Goal: Task Accomplishment & Management: Manage account settings

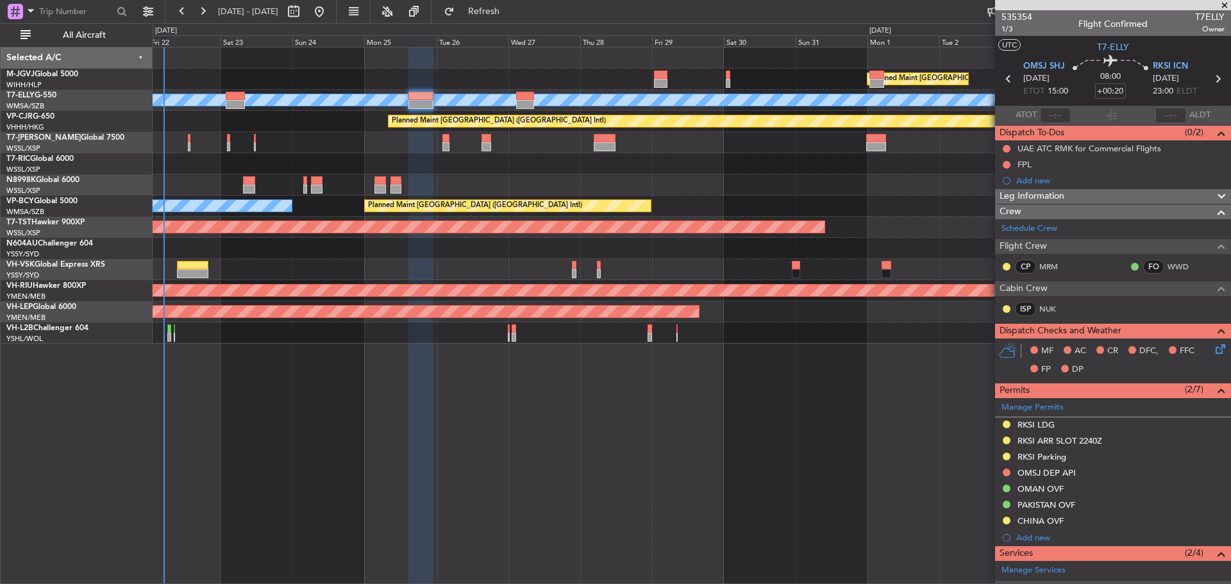
scroll to position [50, 0]
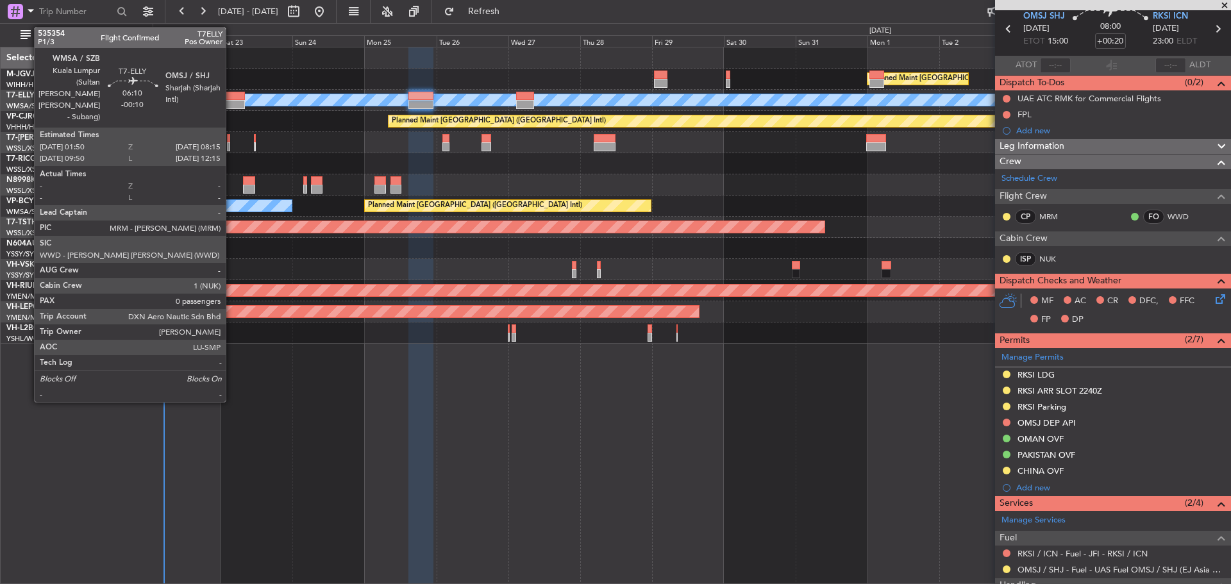
click at [231, 106] on div at bounding box center [235, 104] width 19 height 9
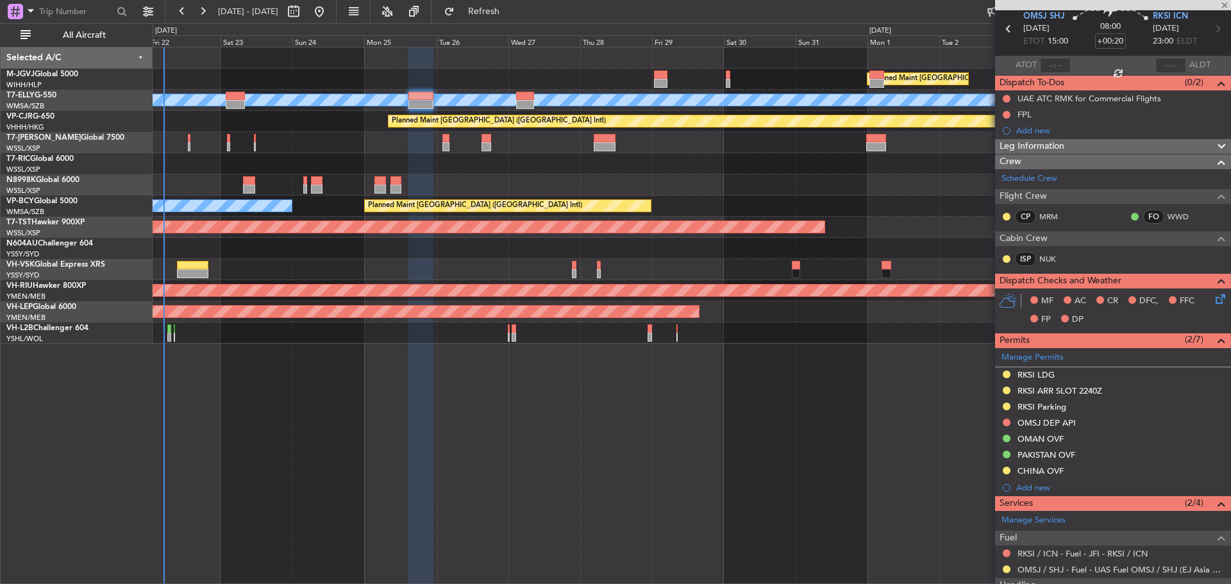
type input "-00:10"
type input "0"
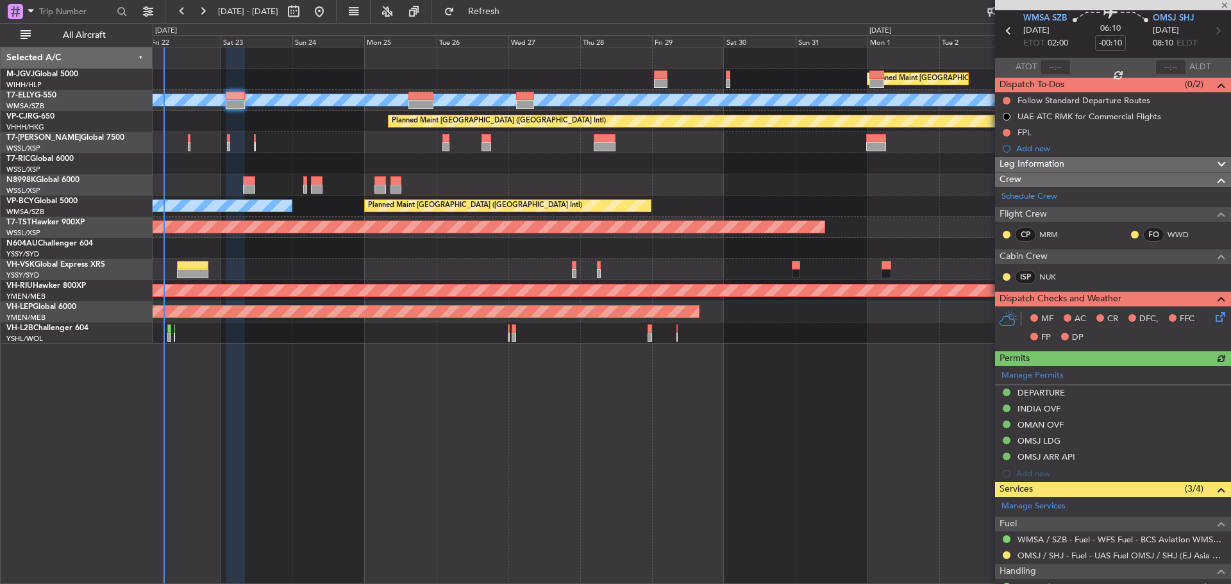
scroll to position [111, 0]
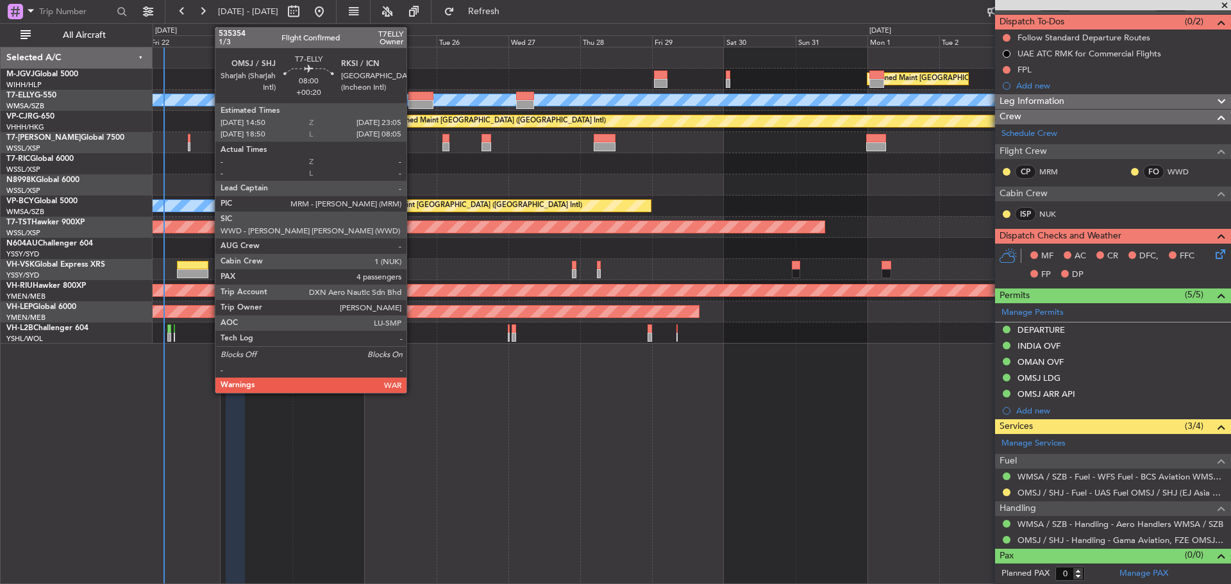
click at [412, 105] on div at bounding box center [420, 104] width 25 height 9
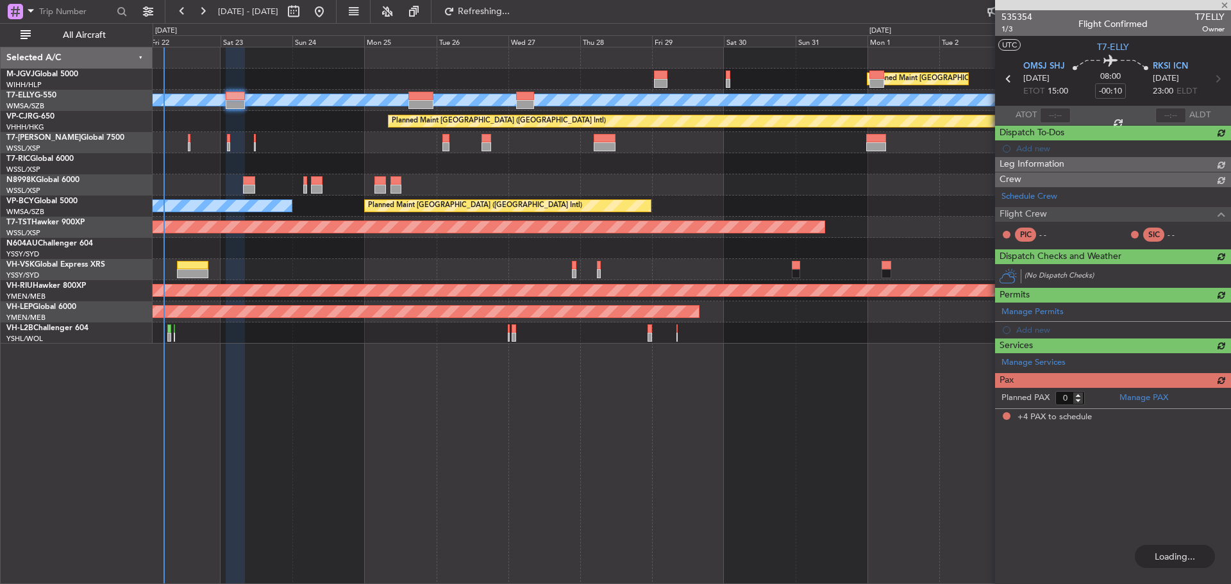
type input "+00:20"
type input "4"
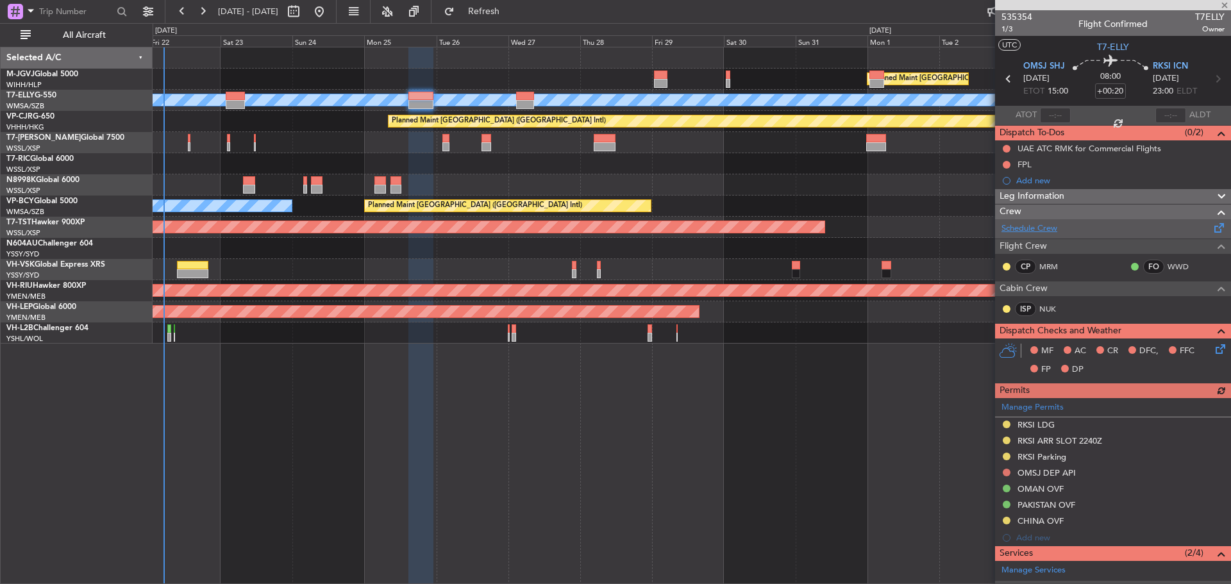
scroll to position [64, 0]
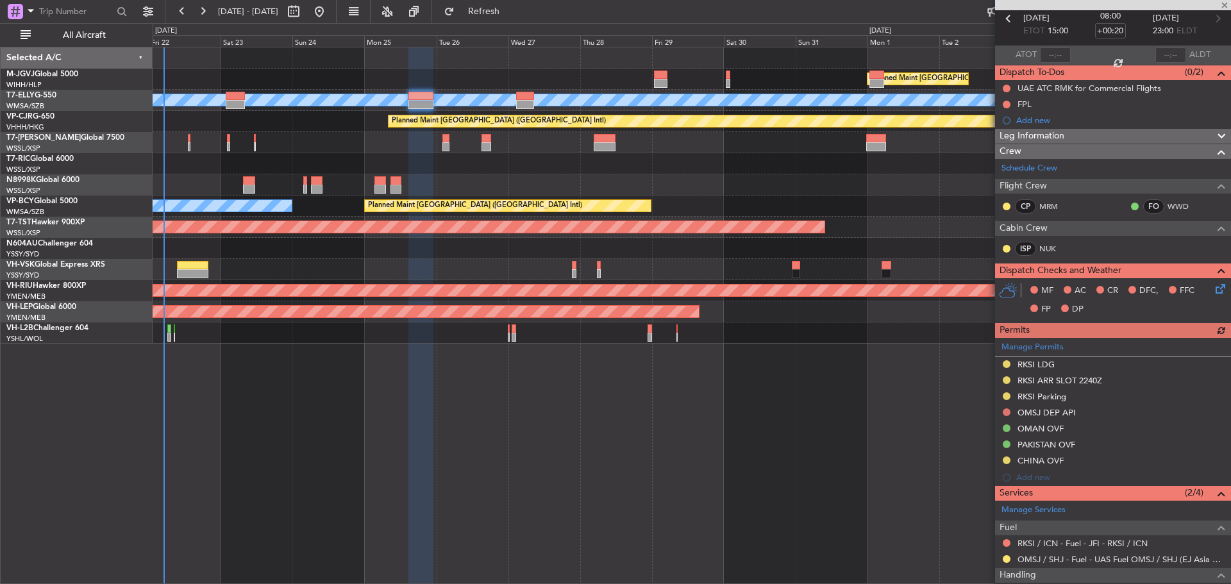
type input "-00:10"
type input "0"
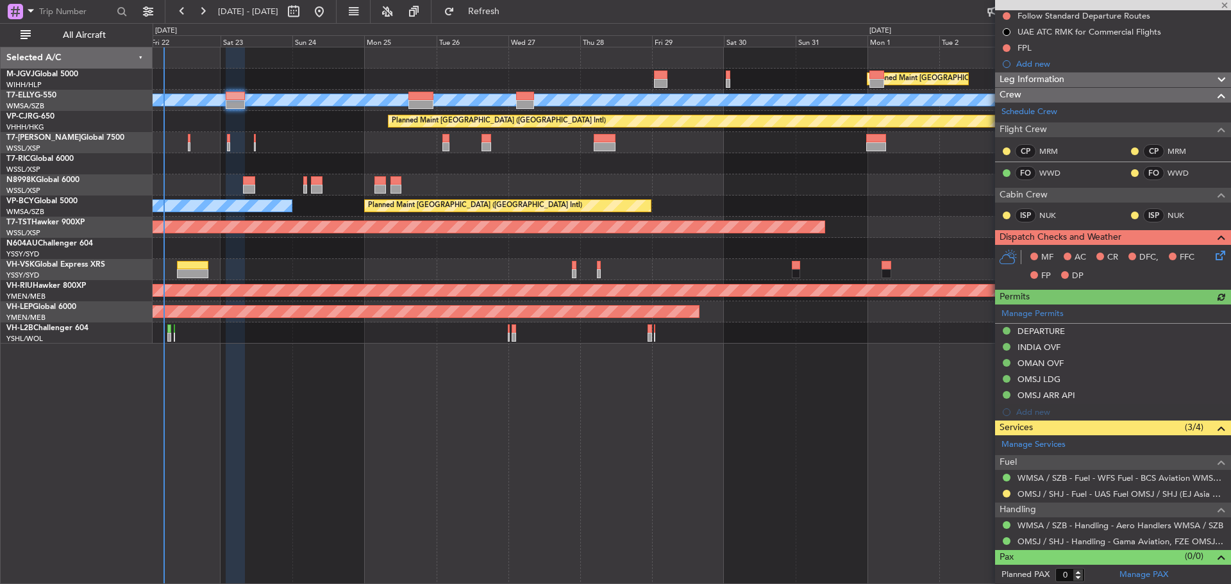
scroll to position [134, 0]
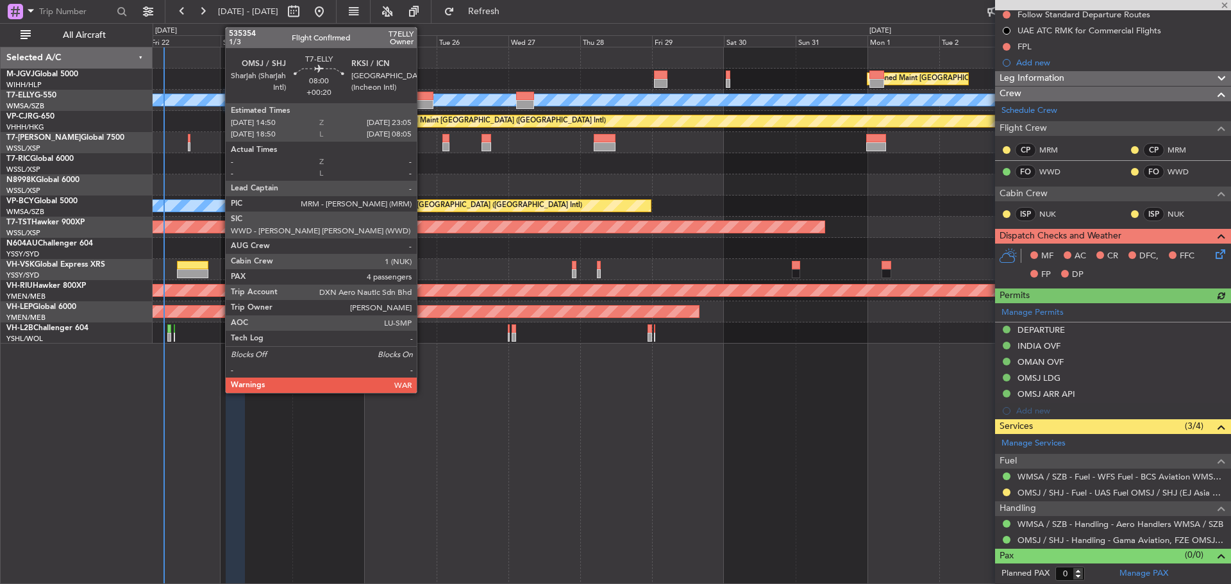
click at [423, 95] on div at bounding box center [420, 96] width 25 height 9
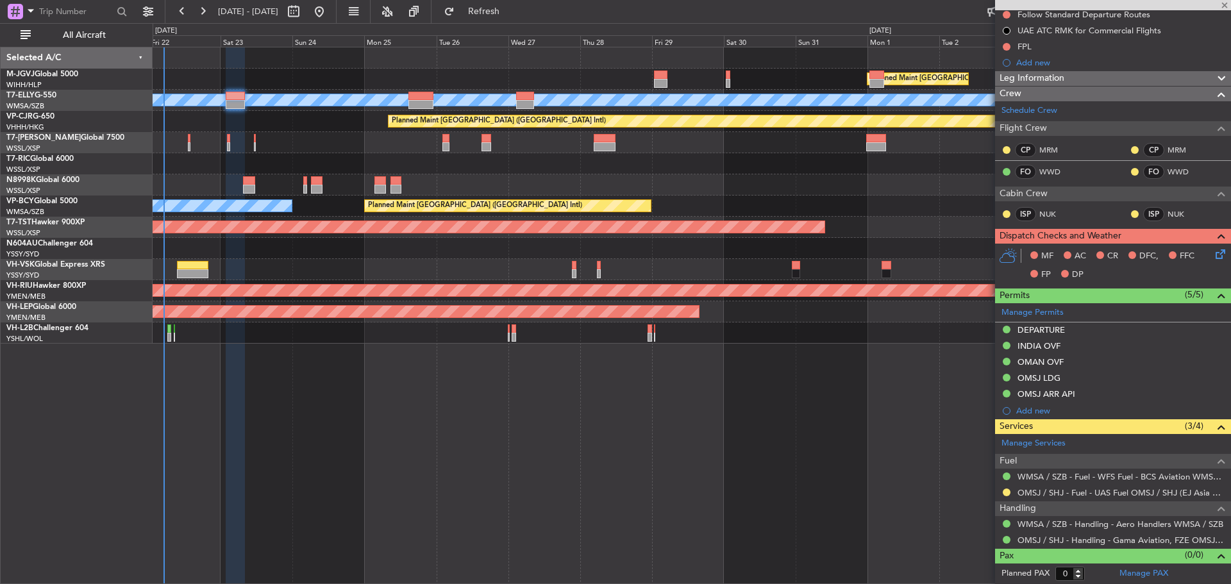
type input "+00:20"
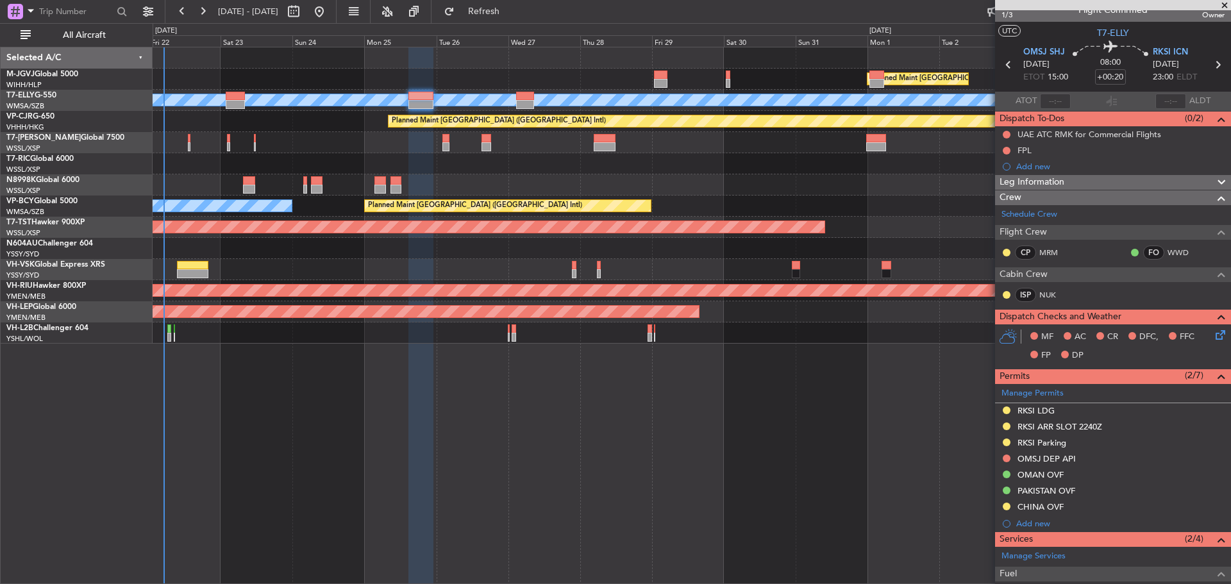
scroll to position [0, 0]
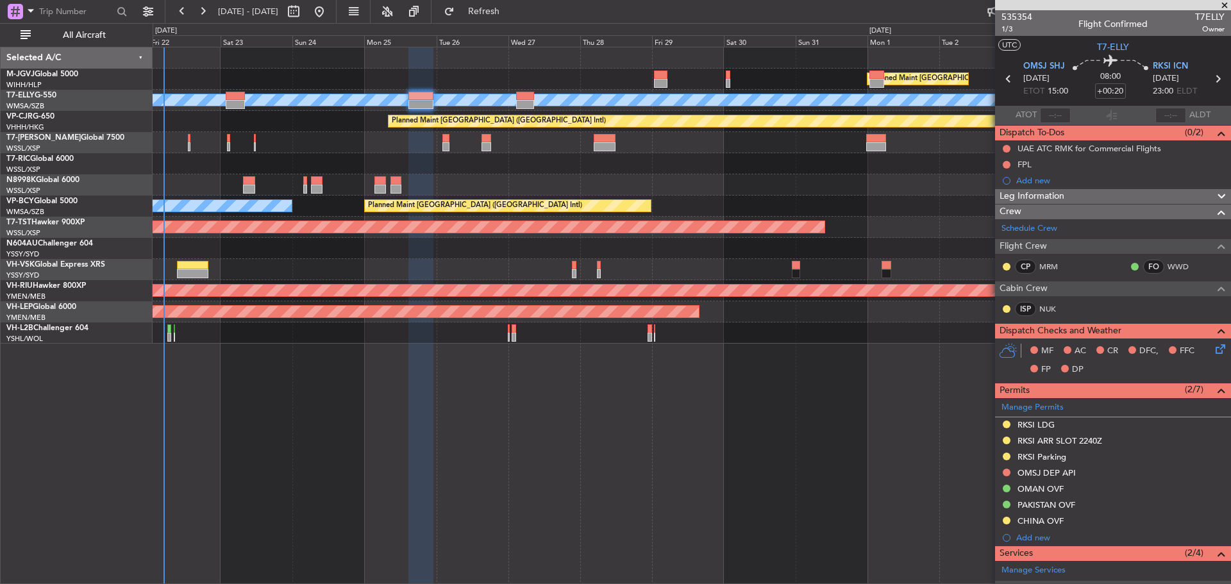
click at [1209, 76] on icon at bounding box center [1217, 79] width 17 height 17
type input "0"
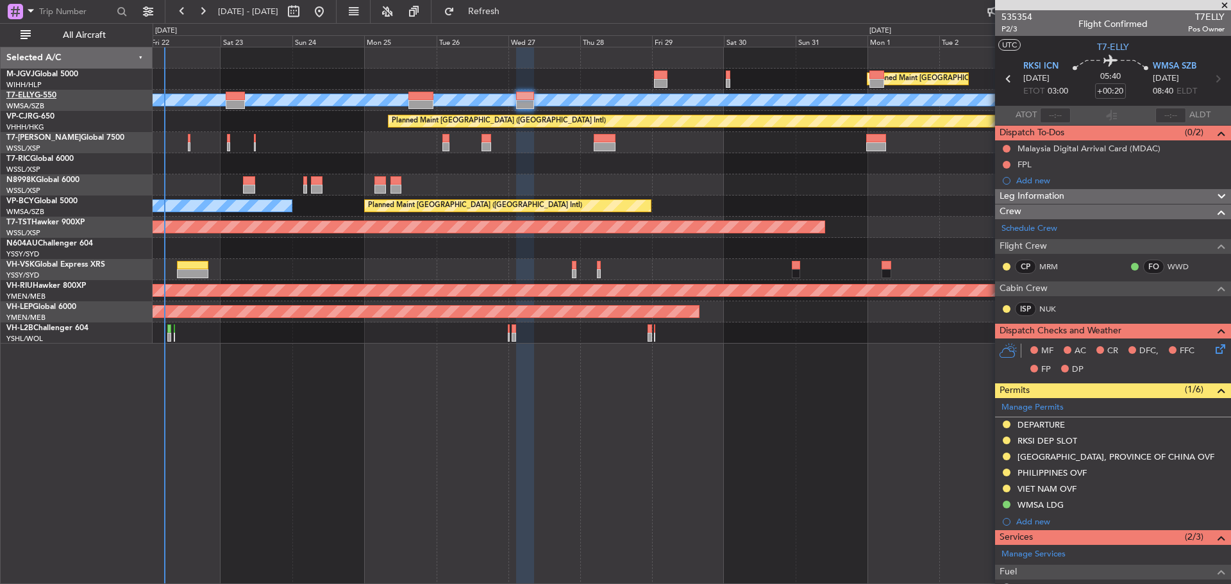
click at [40, 97] on link "T7-ELLY G-550" at bounding box center [31, 96] width 50 height 8
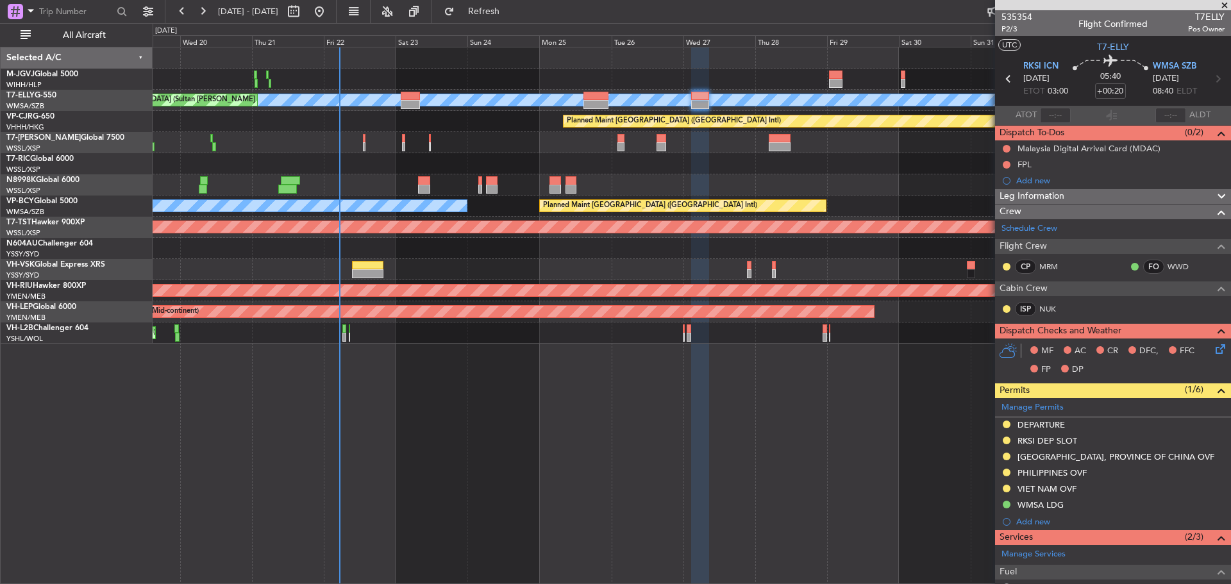
click at [807, 152] on div "Planned Maint [GEOGRAPHIC_DATA] (Seletar)" at bounding box center [692, 142] width 1078 height 21
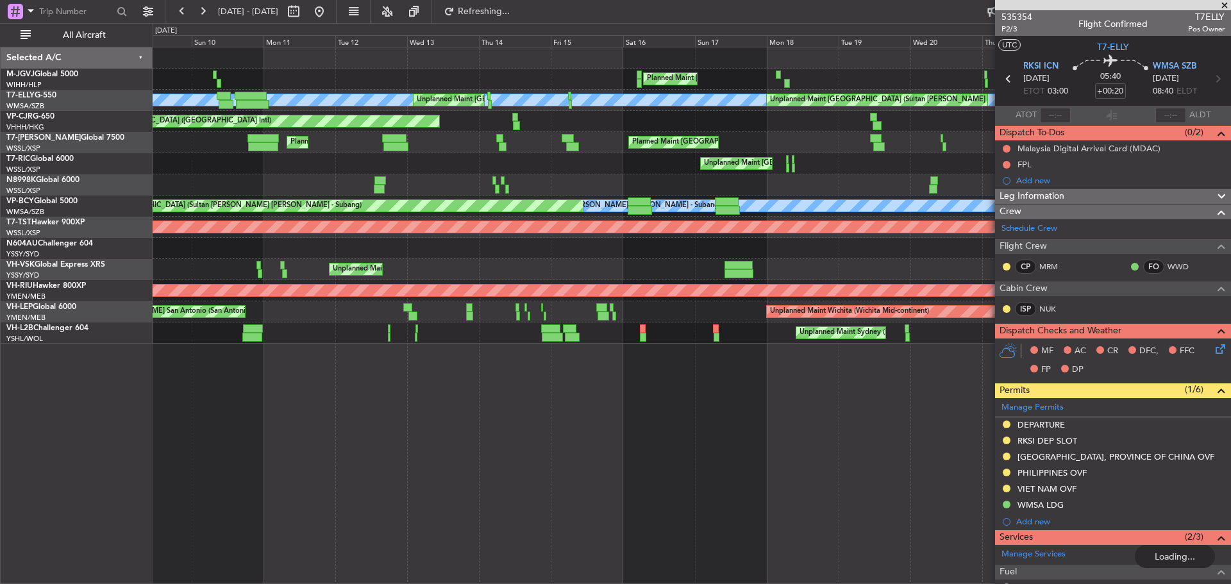
click at [829, 158] on div "Unplanned Maint [GEOGRAPHIC_DATA] (Seletar)" at bounding box center [692, 163] width 1078 height 21
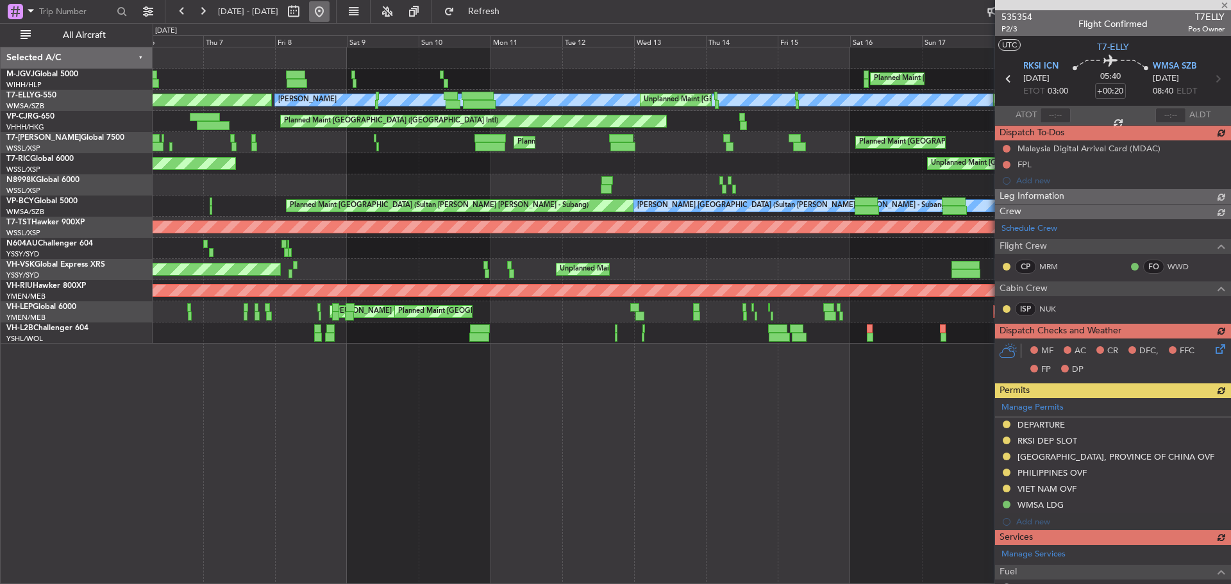
click at [330, 12] on button at bounding box center [319, 11] width 21 height 21
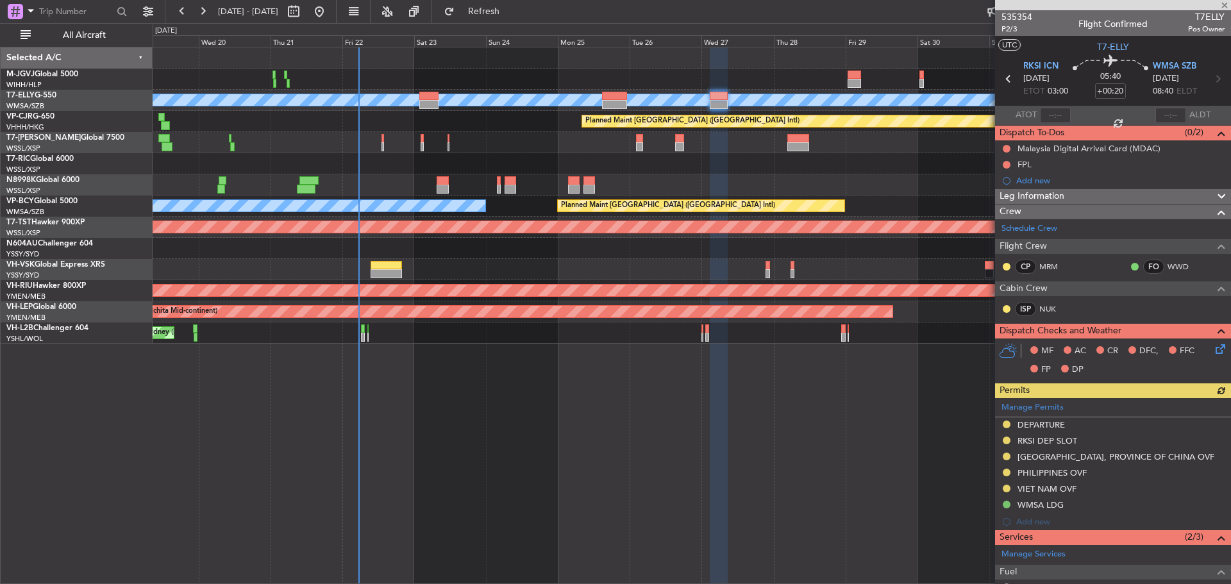
click at [417, 92] on div "Planned Maint [GEOGRAPHIC_DATA] (Seletar) Planned Maint [GEOGRAPHIC_DATA] (Sele…" at bounding box center [692, 195] width 1078 height 296
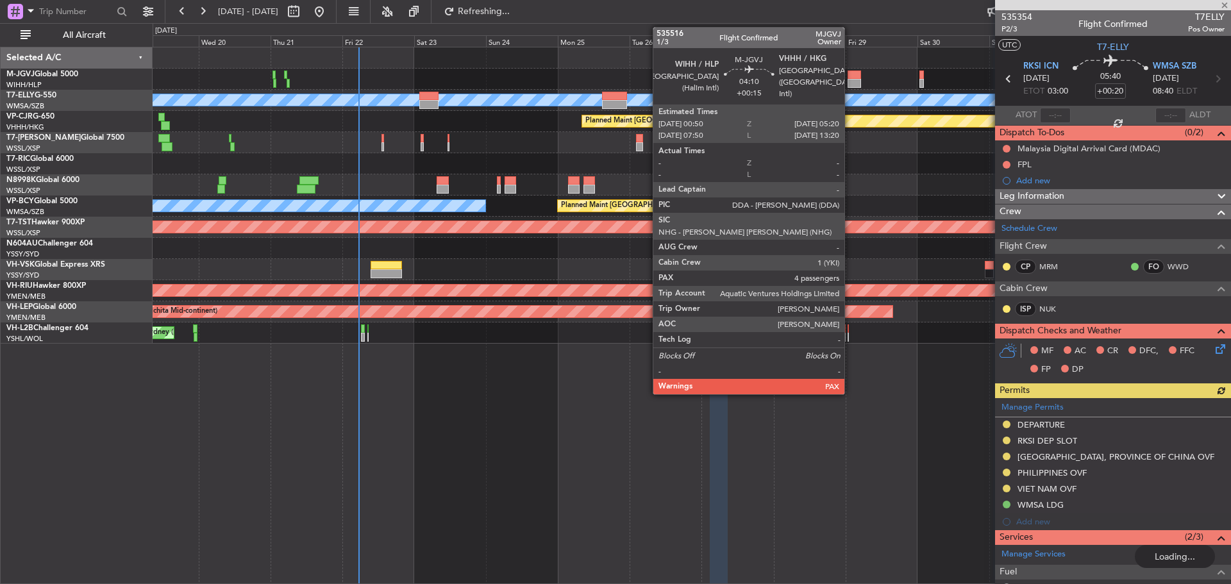
click at [850, 83] on div at bounding box center [855, 83] width 14 height 9
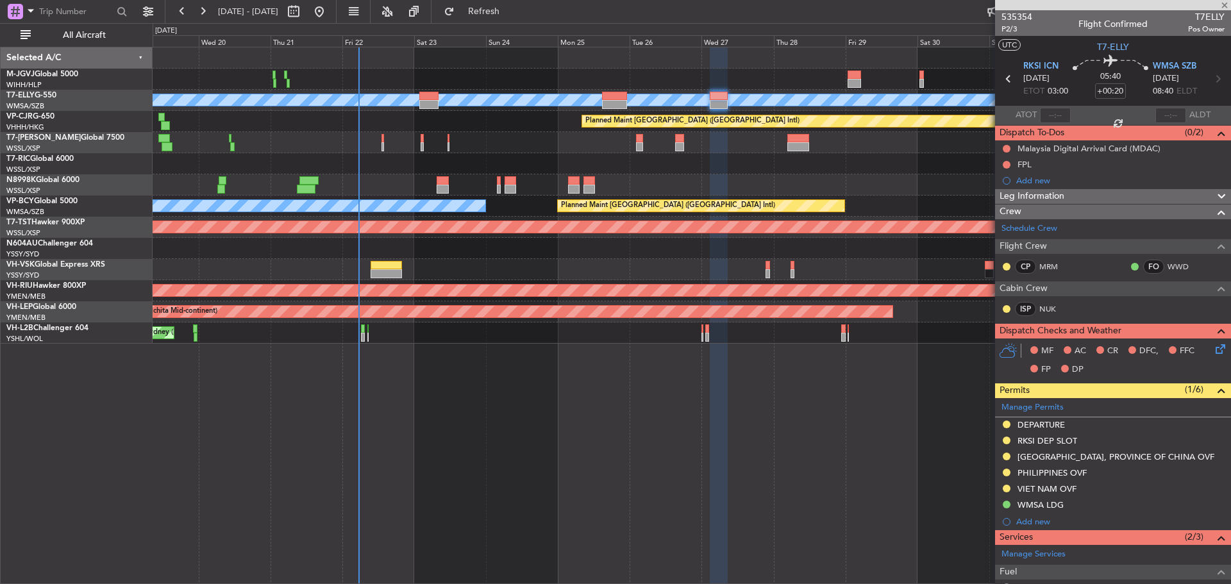
type input "+00:15"
type input "4"
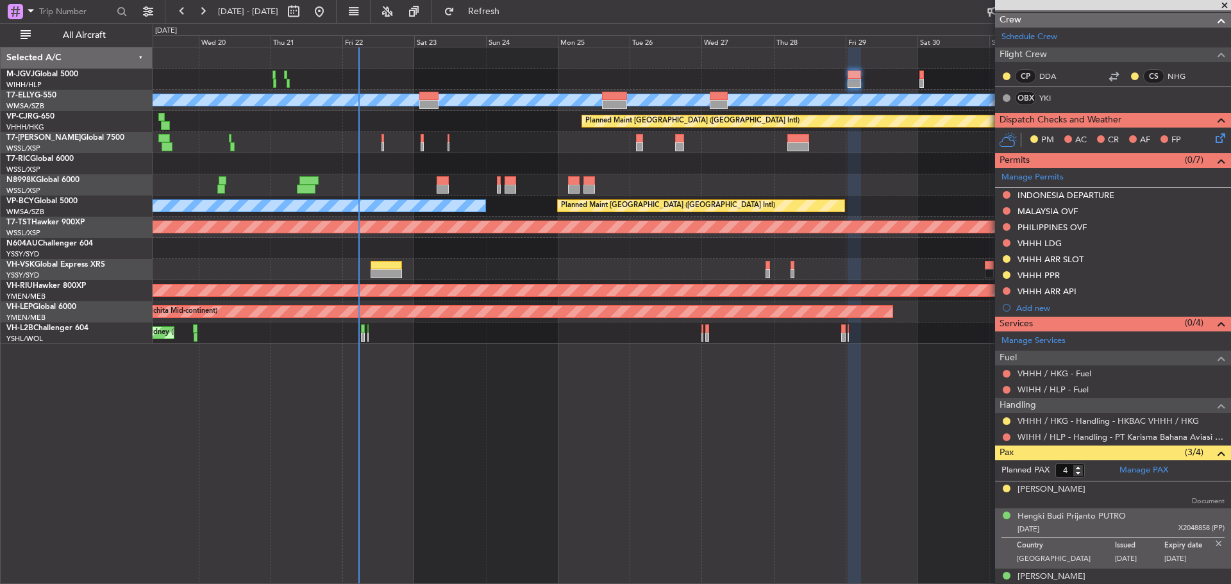
scroll to position [257, 0]
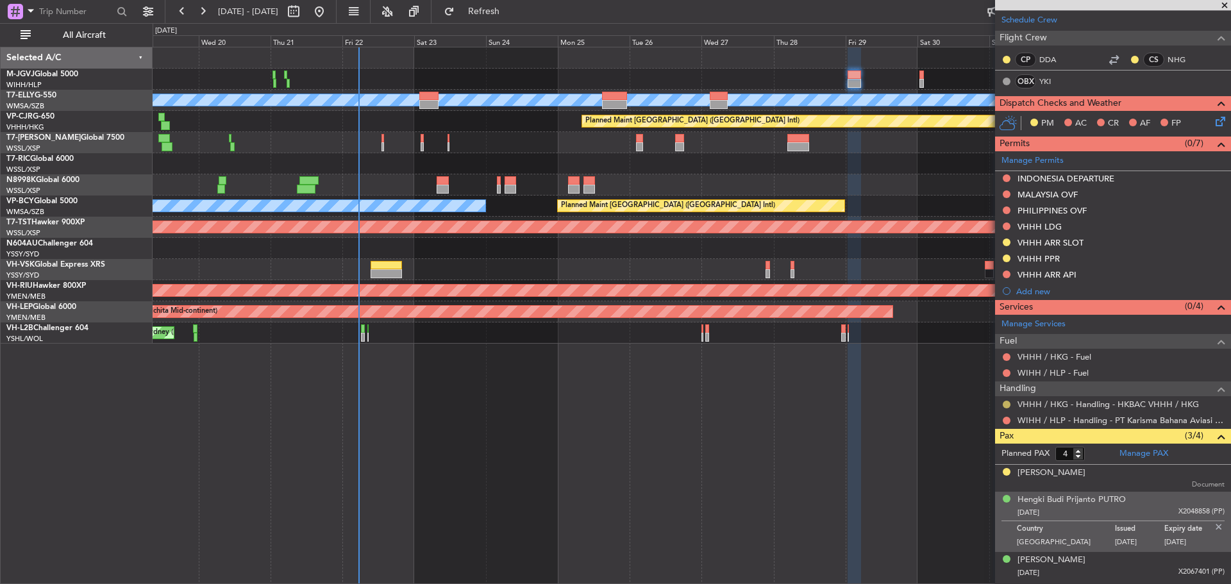
click at [1006, 407] on button at bounding box center [1007, 405] width 8 height 8
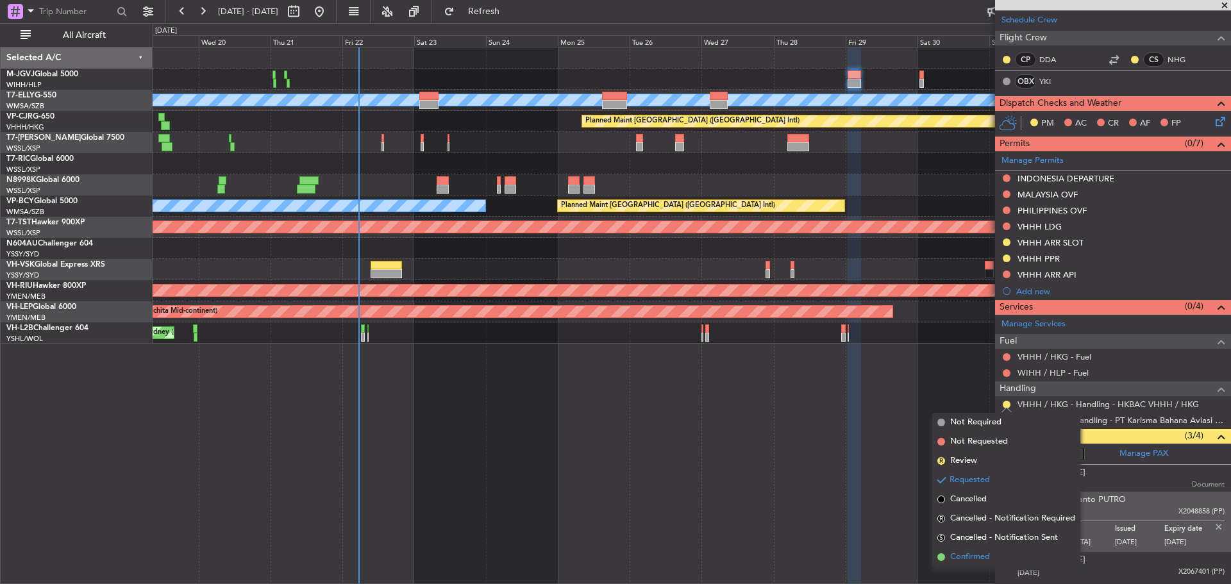
click at [973, 553] on span "Confirmed" at bounding box center [970, 557] width 40 height 13
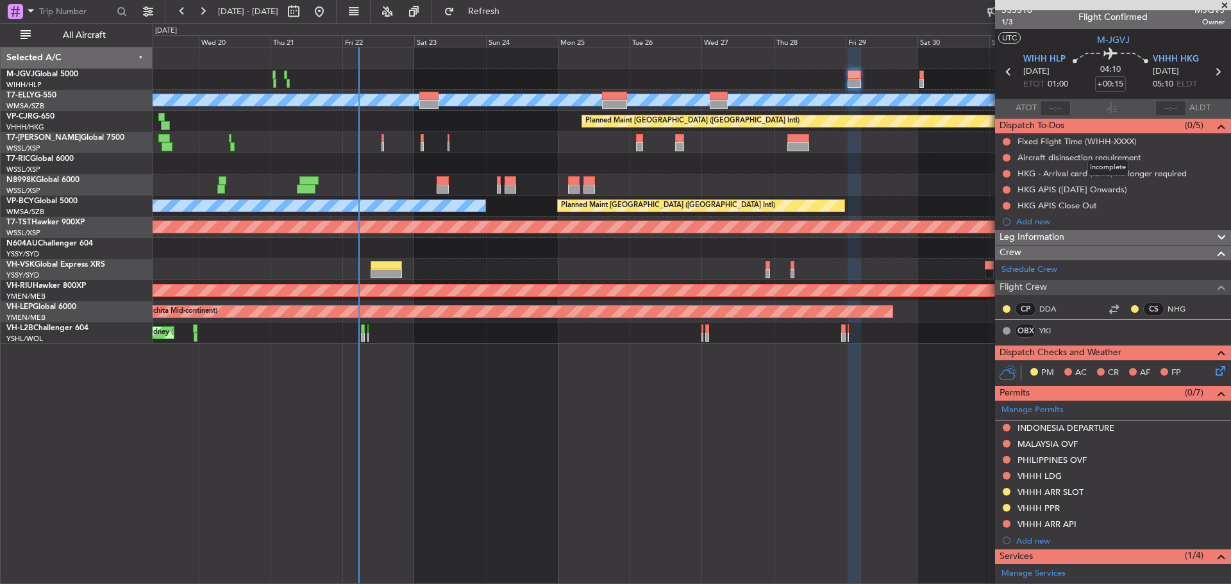
scroll to position [0, 0]
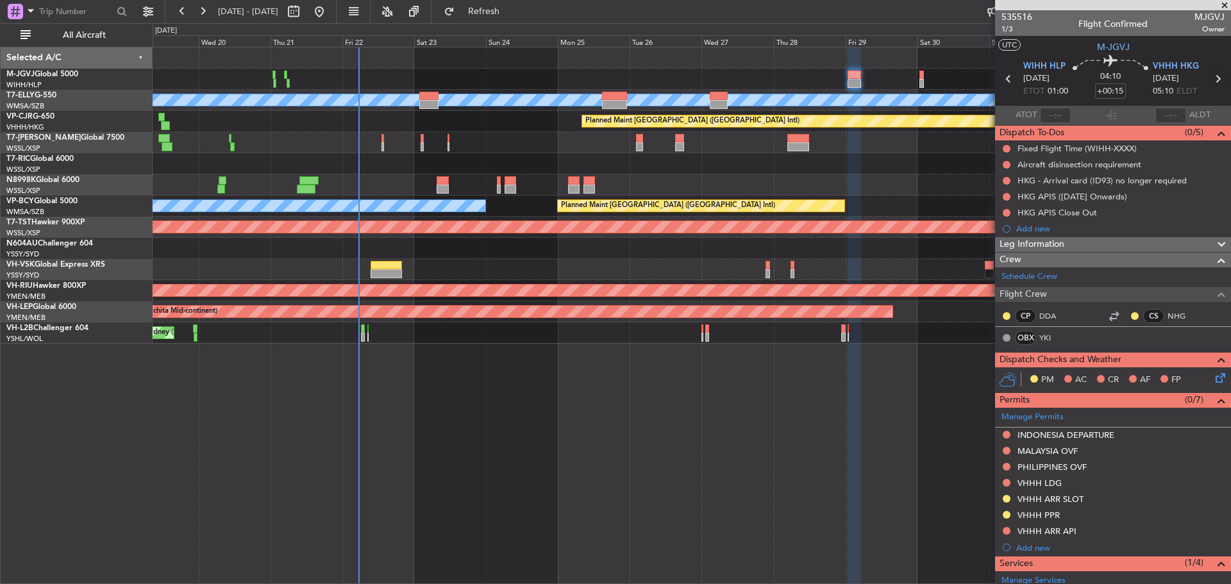
click at [1211, 83] on icon at bounding box center [1217, 79] width 17 height 17
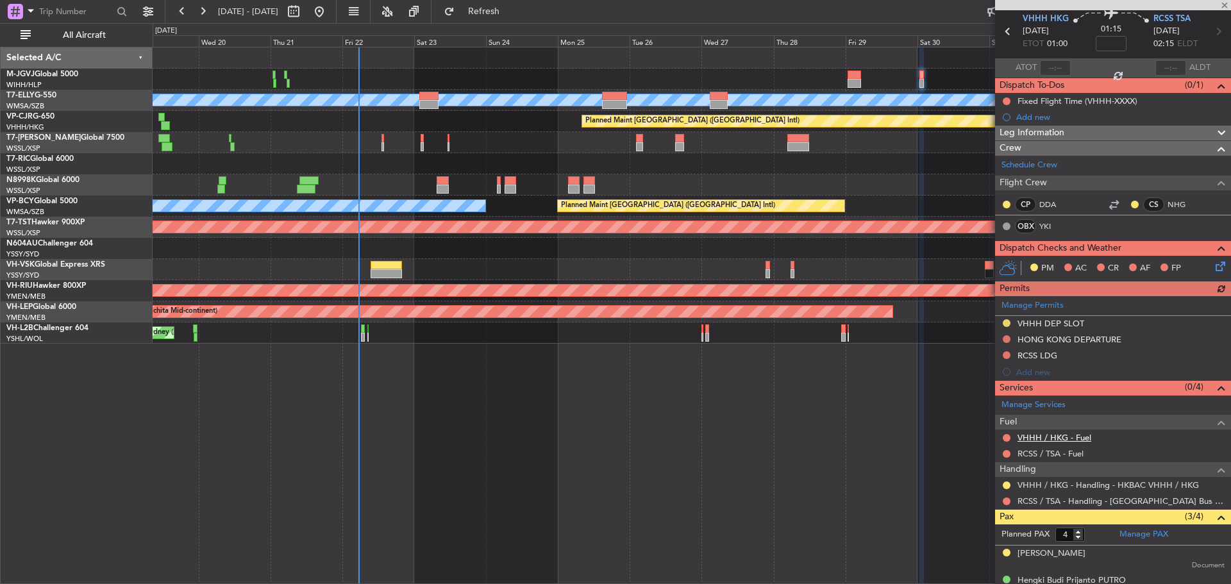
scroll to position [122, 0]
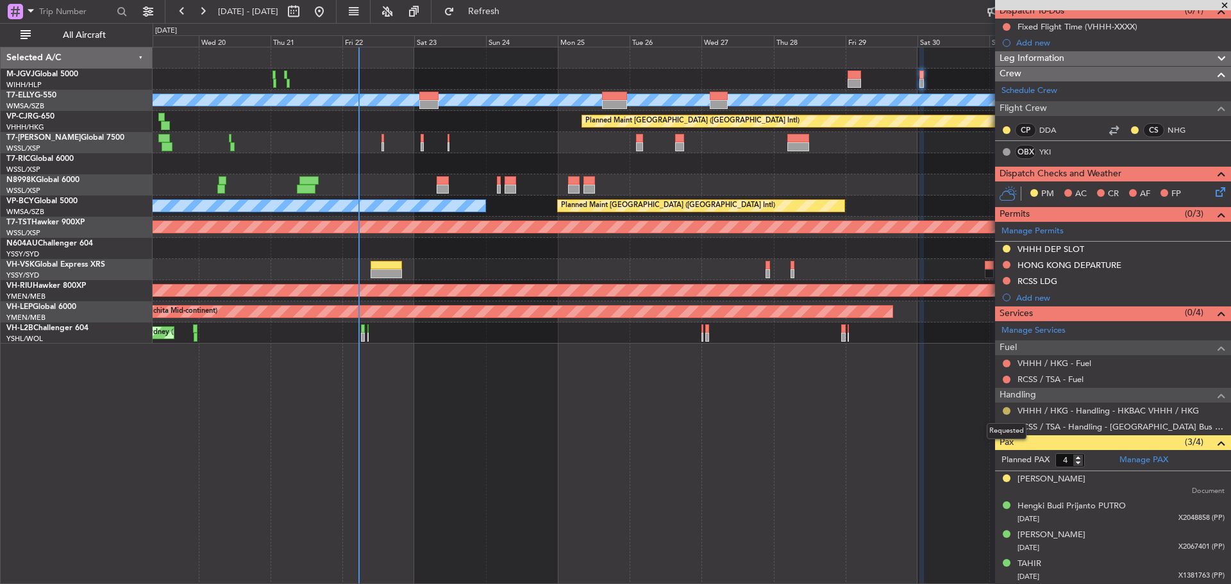
click at [1006, 412] on button at bounding box center [1007, 411] width 8 height 8
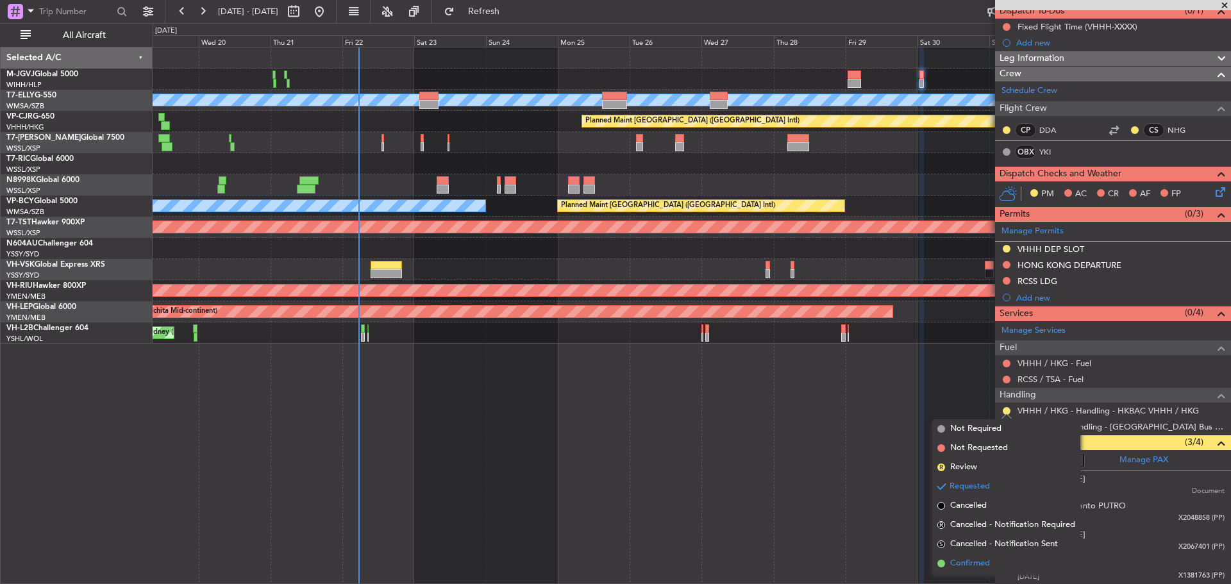
click at [968, 559] on span "Confirmed" at bounding box center [970, 563] width 40 height 13
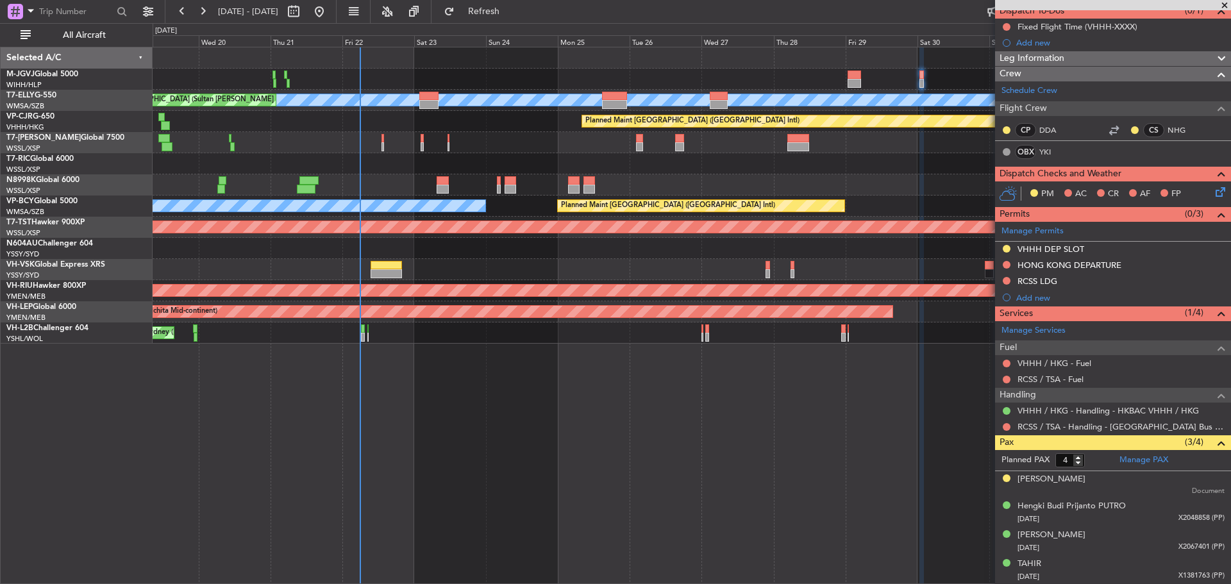
click at [763, 139] on div "Planned Maint [GEOGRAPHIC_DATA] (Seletar)" at bounding box center [692, 142] width 1078 height 21
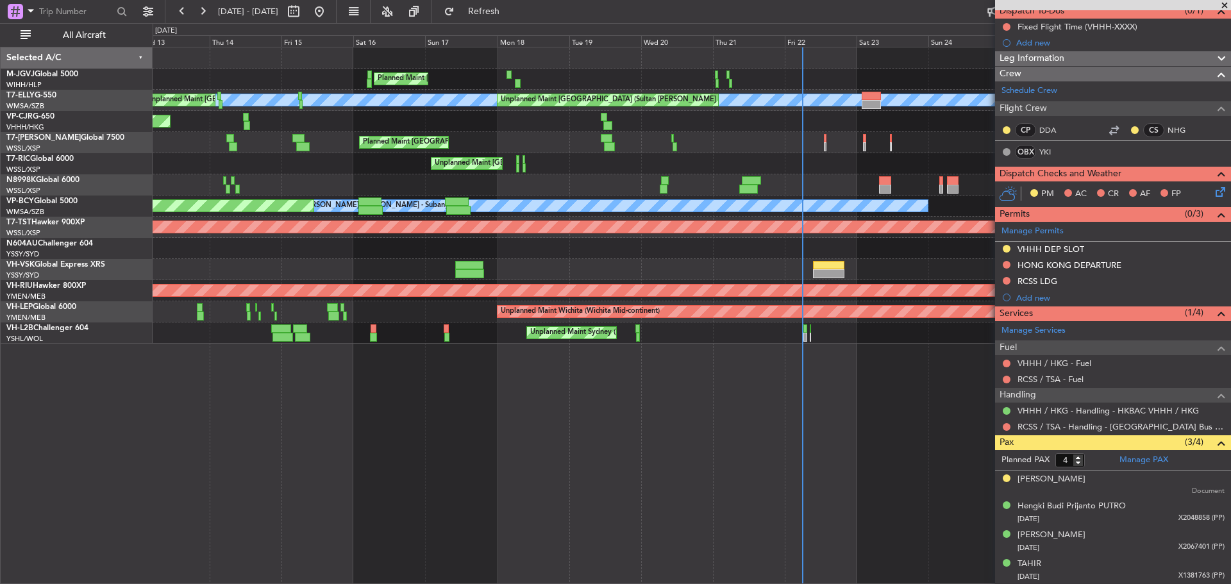
click at [855, 134] on div "Planned Maint [GEOGRAPHIC_DATA] (Seletar) [PERSON_NAME] Unplanned Maint [GEOGRA…" at bounding box center [692, 195] width 1078 height 296
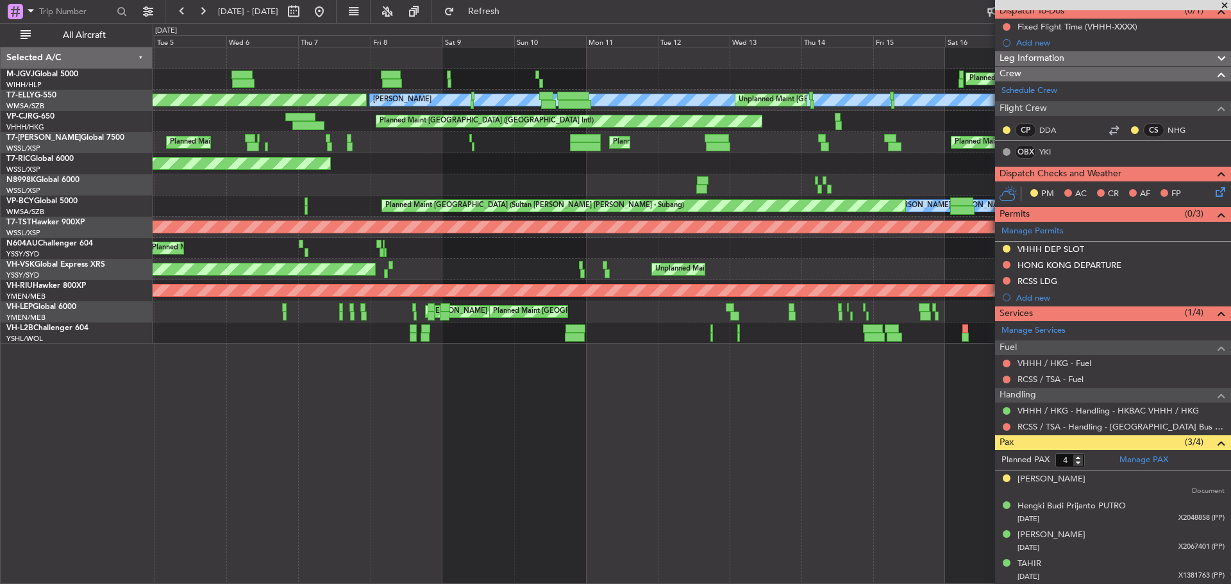
click at [820, 177] on div at bounding box center [692, 184] width 1078 height 21
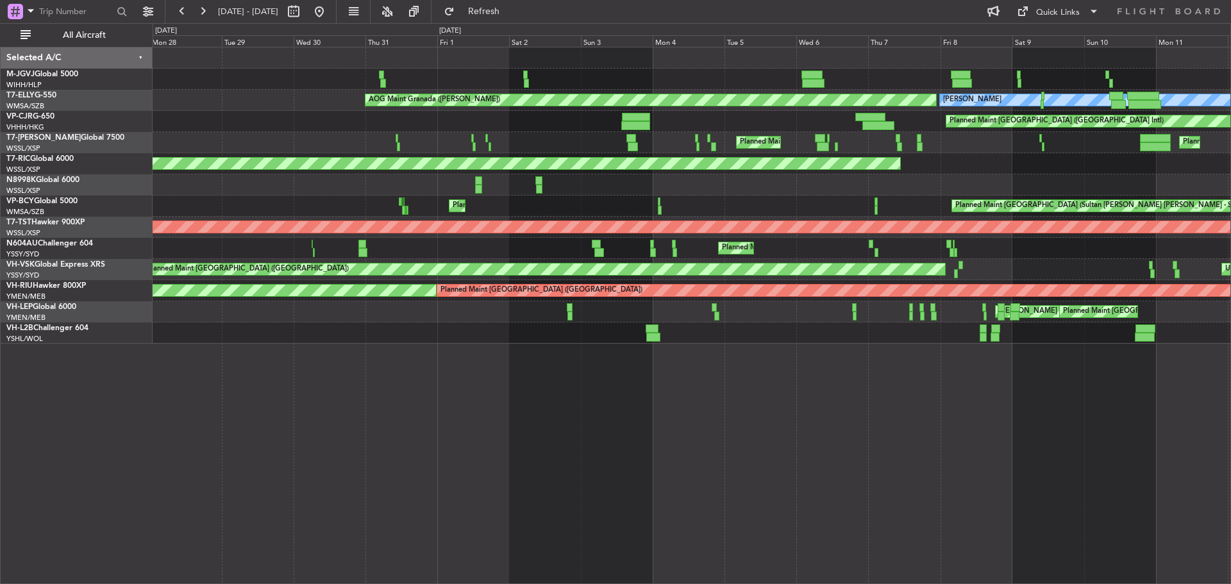
scroll to position [0, 0]
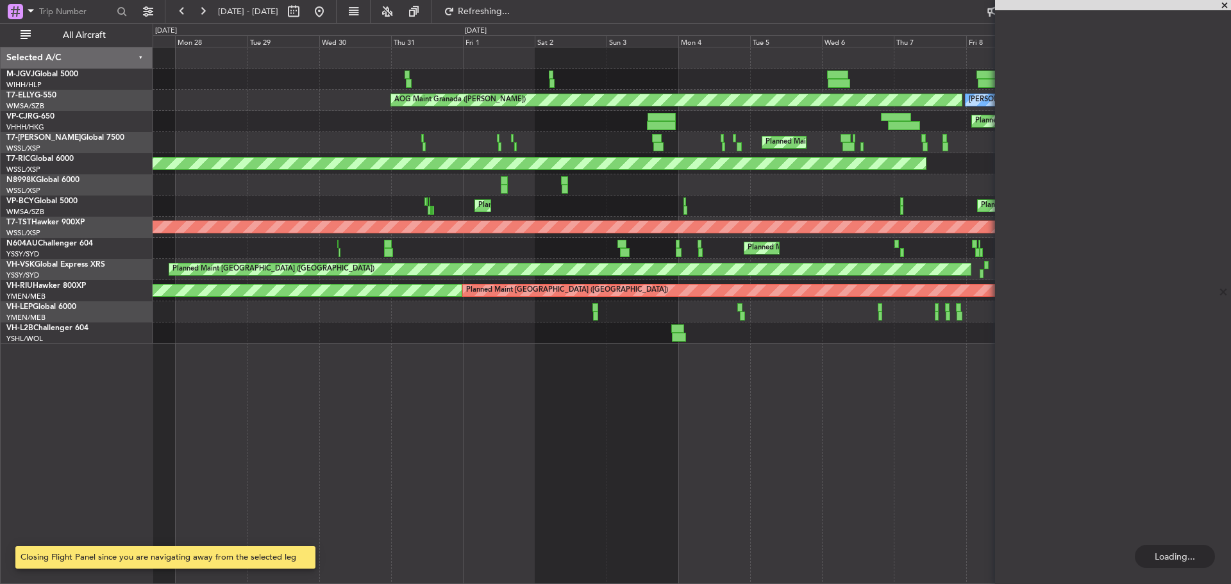
click at [691, 205] on div "Planned Maint [GEOGRAPHIC_DATA] (Sultan [PERSON_NAME] [PERSON_NAME] - Subang) P…" at bounding box center [692, 206] width 1078 height 21
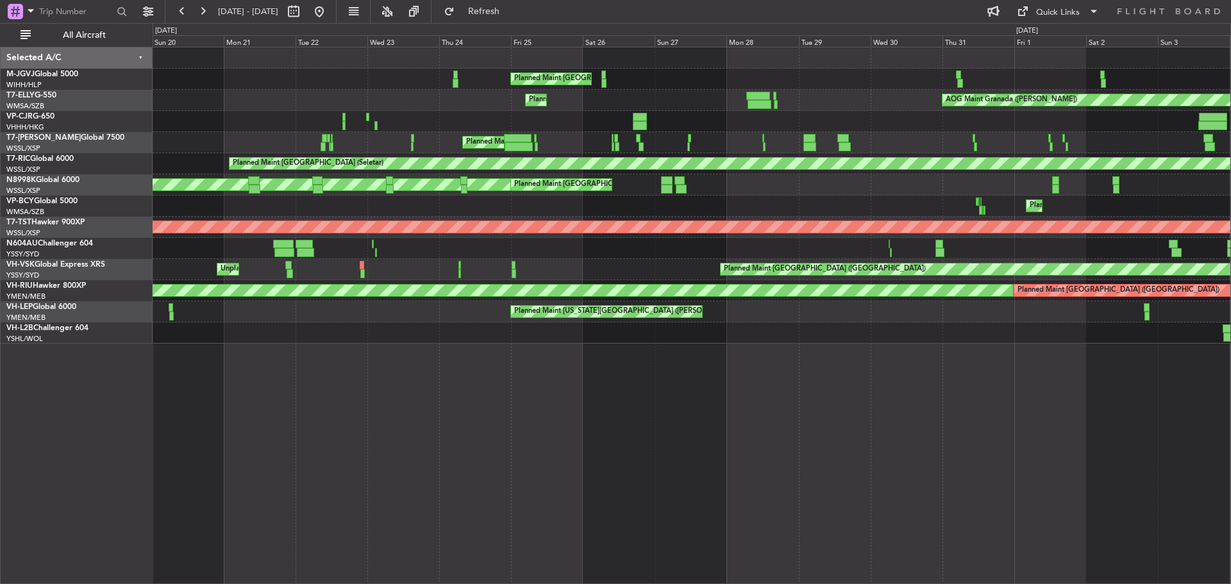
click at [826, 200] on div "Planned Maint [GEOGRAPHIC_DATA] (Sultan [PERSON_NAME] [PERSON_NAME] - Subang)" at bounding box center [692, 206] width 1078 height 21
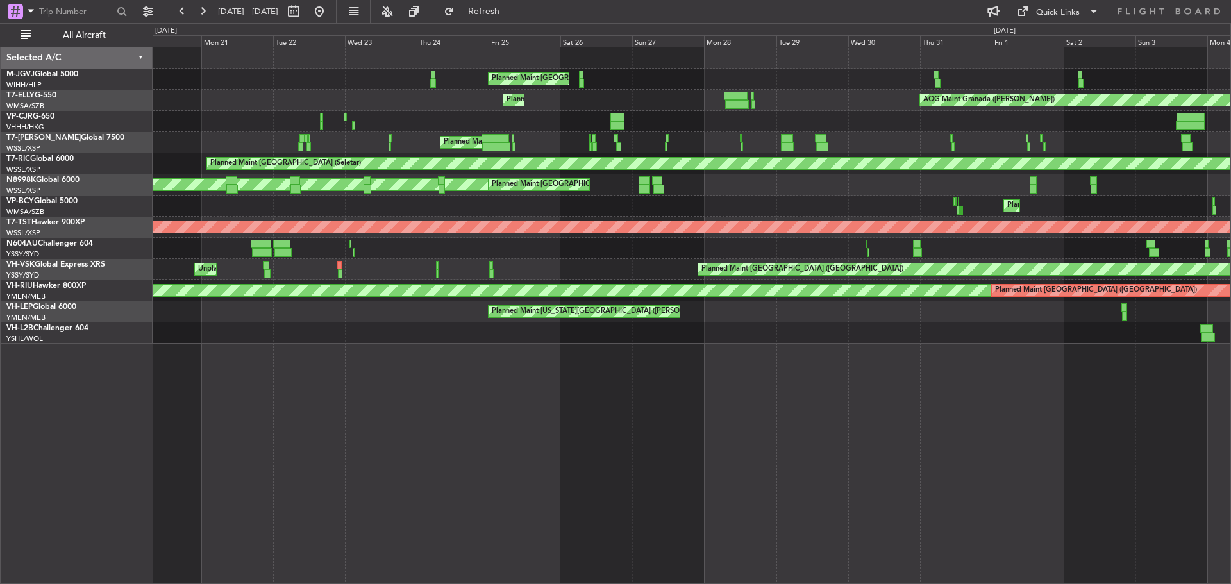
click at [567, 125] on div "Planned Maint [GEOGRAPHIC_DATA] (Seletar) Planned Maint Sharjah (Sharjah Intl) …" at bounding box center [692, 195] width 1078 height 296
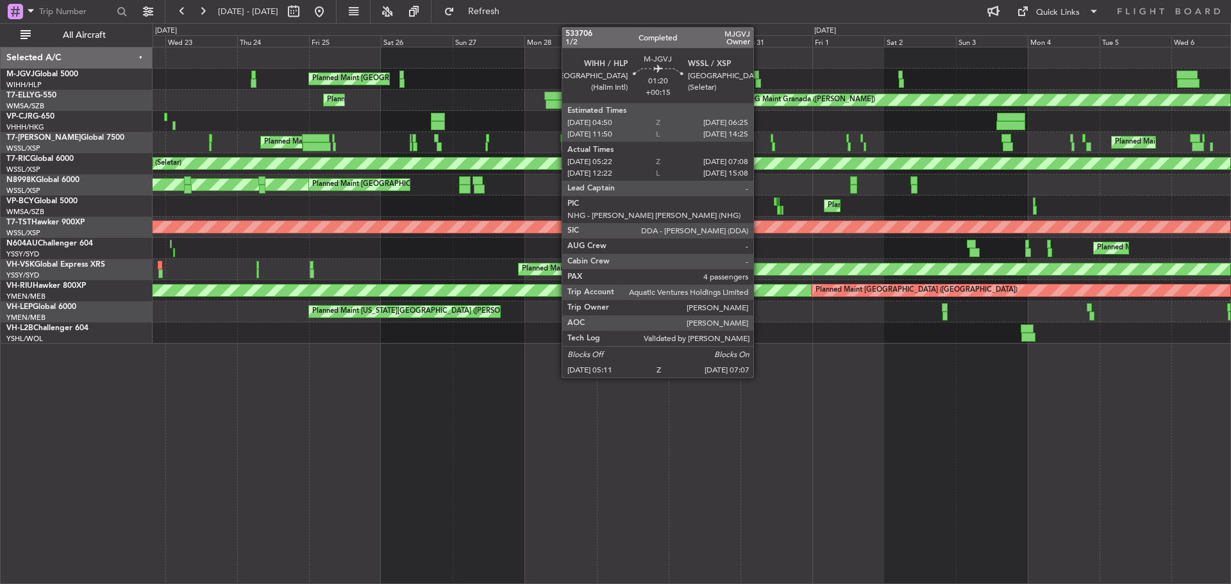
click at [759, 80] on div at bounding box center [758, 83] width 6 height 9
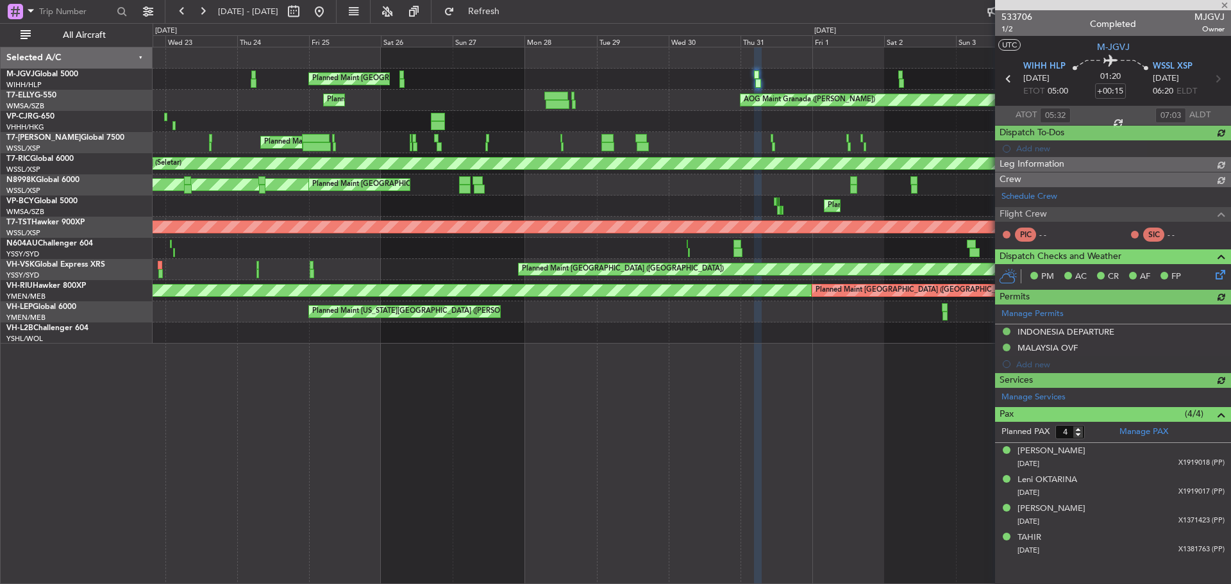
type input "[PERSON_NAME] (BTA)"
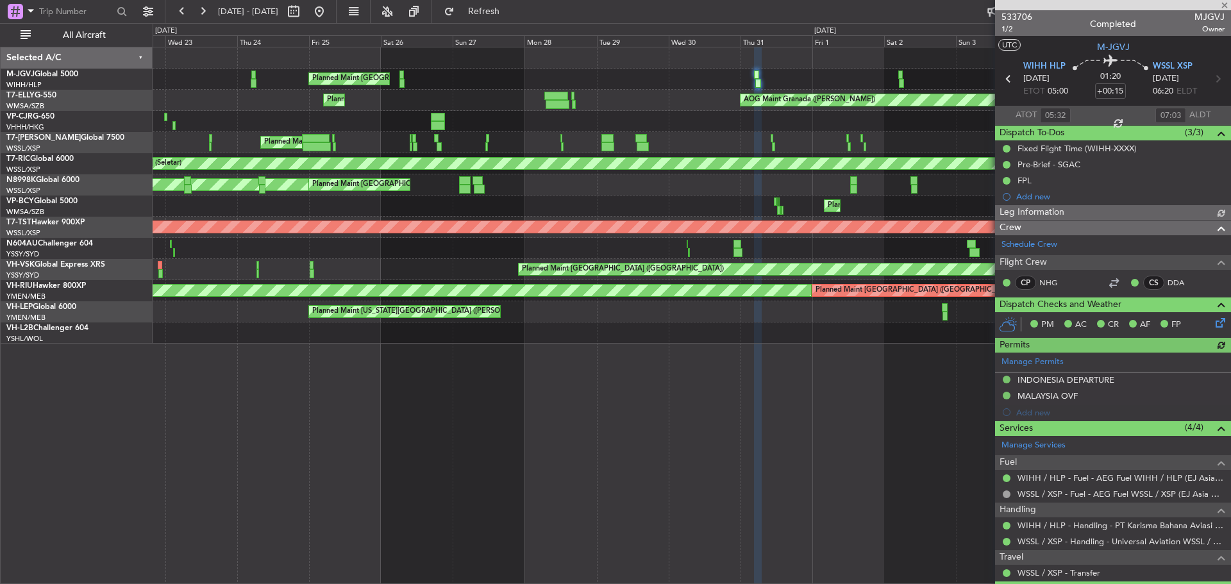
type input "[PERSON_NAME] (BTA)"
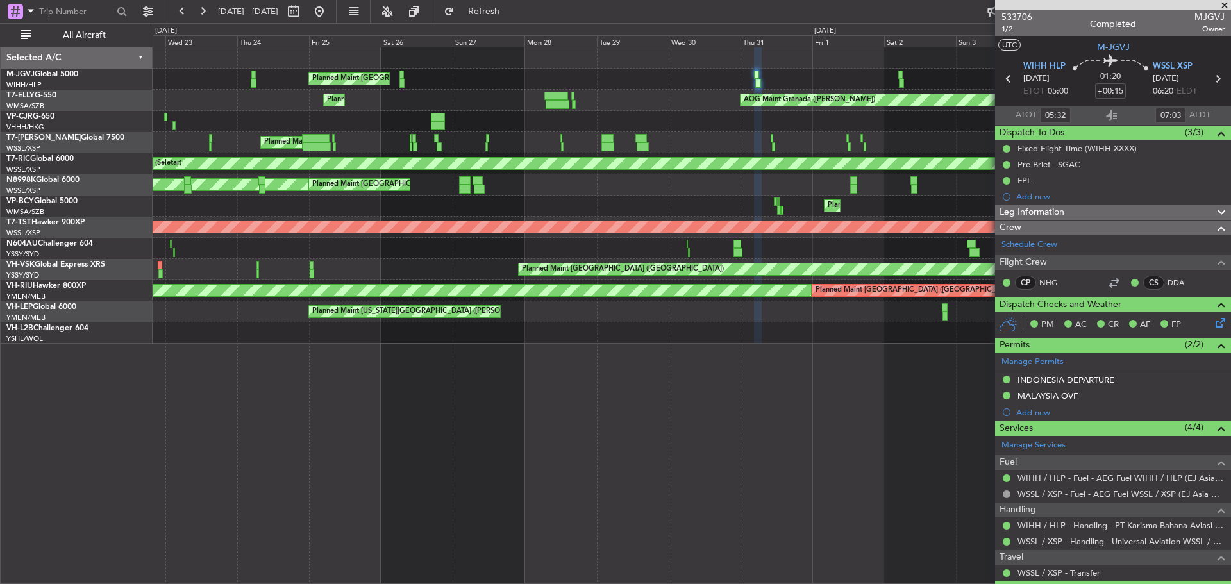
type input "[PERSON_NAME] (BTA)"
